Goal: Information Seeking & Learning: Stay updated

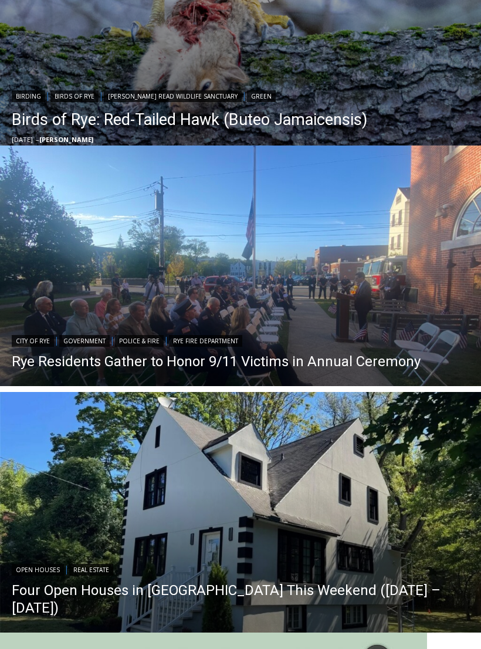
scroll to position [578, 0]
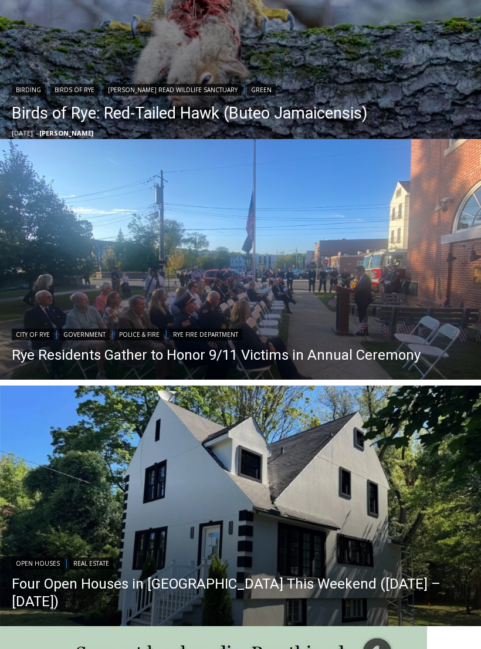
click at [392, 312] on img "Read More Rye Residents Gather to Honor 9/11 Victims in Annual Ceremony" at bounding box center [240, 260] width 481 height 241
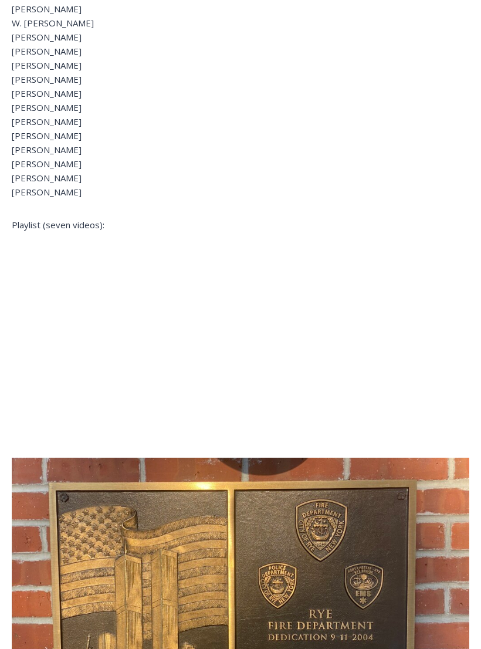
scroll to position [1483, 0]
